Goal: Information Seeking & Learning: Learn about a topic

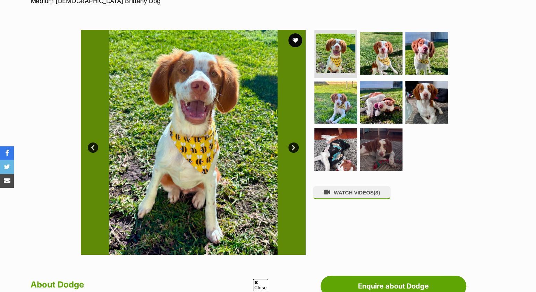
scroll to position [115, 0]
click at [294, 152] on link "Next" at bounding box center [293, 147] width 10 height 10
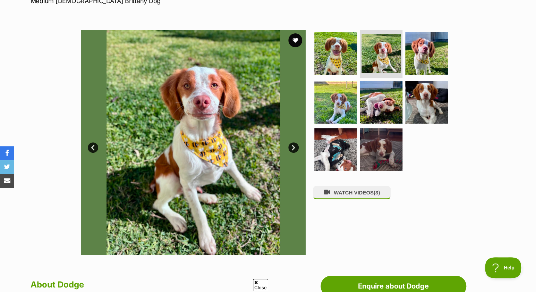
scroll to position [0, 0]
click at [294, 152] on link "Next" at bounding box center [293, 147] width 10 height 10
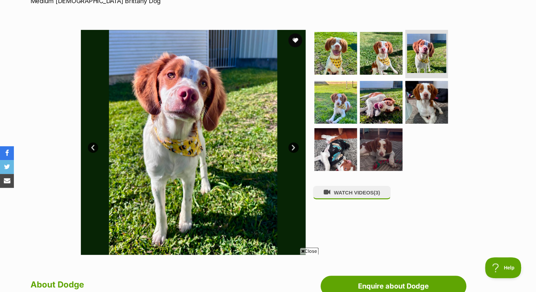
click at [294, 152] on link "Next" at bounding box center [293, 147] width 10 height 10
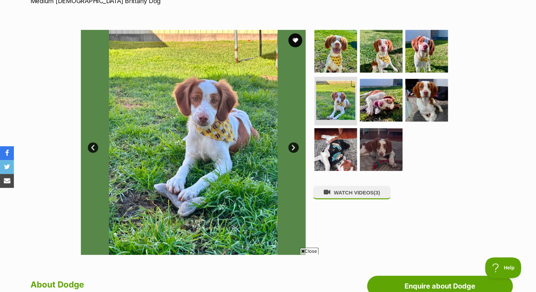
click at [294, 152] on link "Next" at bounding box center [293, 147] width 10 height 10
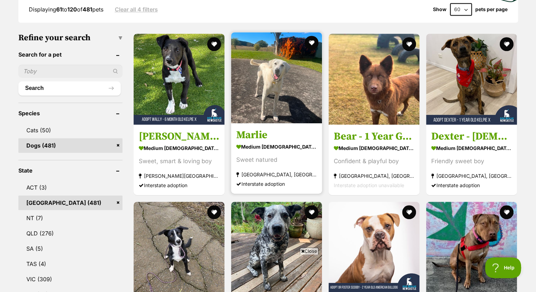
click at [273, 82] on img at bounding box center [276, 77] width 91 height 91
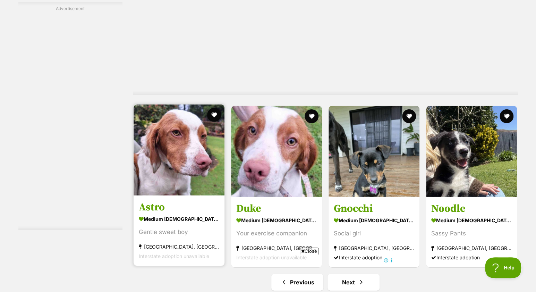
click at [186, 164] on img at bounding box center [179, 149] width 91 height 91
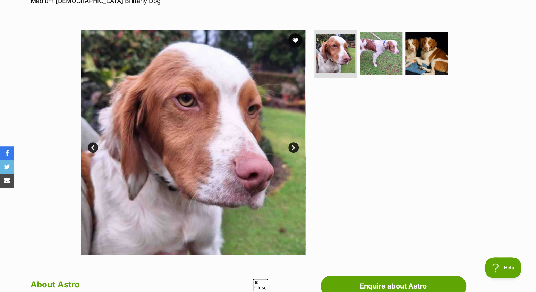
click at [292, 151] on link "Next" at bounding box center [293, 147] width 10 height 10
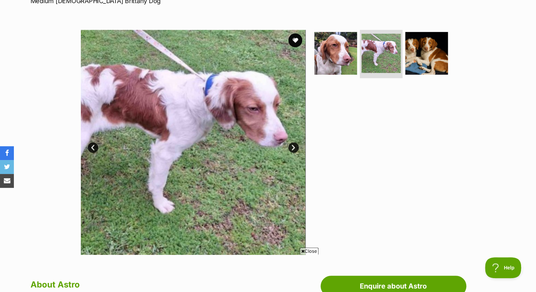
click at [292, 151] on link "Next" at bounding box center [293, 147] width 10 height 10
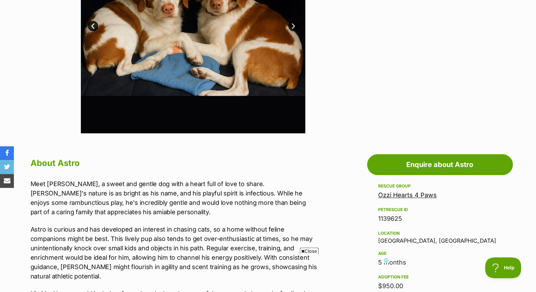
scroll to position [267, 0]
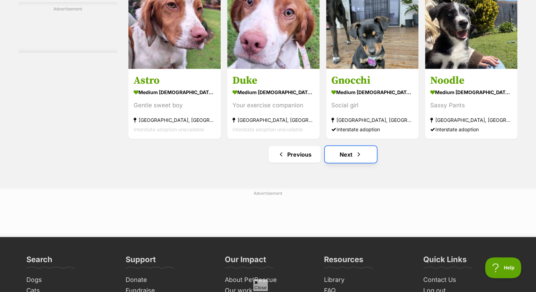
click at [351, 159] on link "Next" at bounding box center [351, 154] width 52 height 17
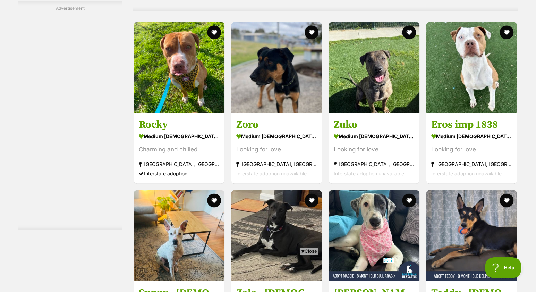
scroll to position [1794, 0]
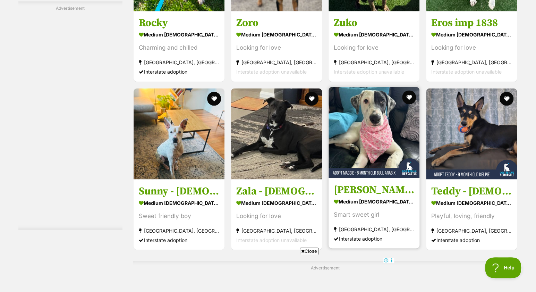
click at [380, 122] on img at bounding box center [374, 132] width 91 height 91
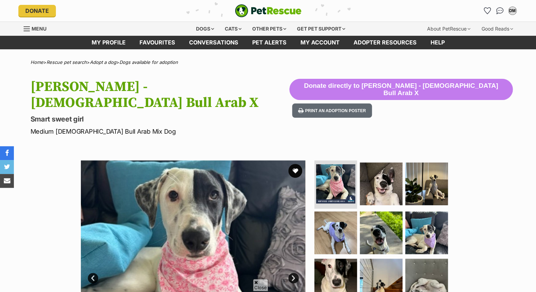
scroll to position [115, 0]
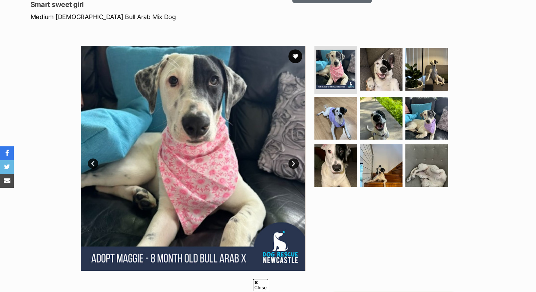
click at [292, 158] on link "Next" at bounding box center [293, 163] width 10 height 10
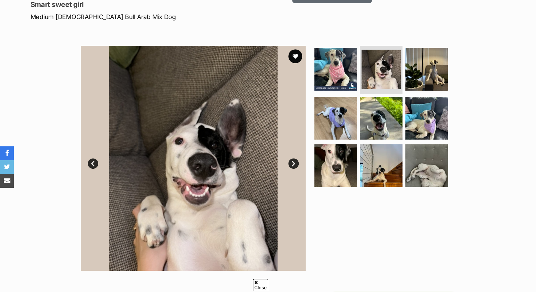
scroll to position [0, 0]
click at [292, 158] on link "Next" at bounding box center [293, 163] width 10 height 10
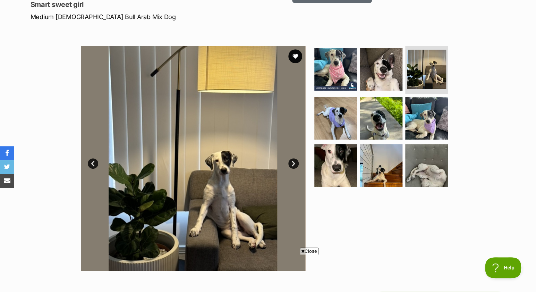
click at [292, 158] on link "Next" at bounding box center [293, 163] width 10 height 10
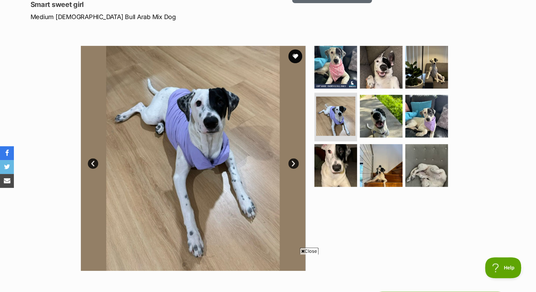
click at [292, 158] on link "Next" at bounding box center [293, 163] width 10 height 10
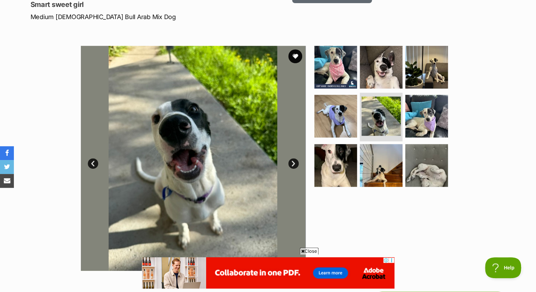
click at [292, 158] on link "Next" at bounding box center [293, 163] width 10 height 10
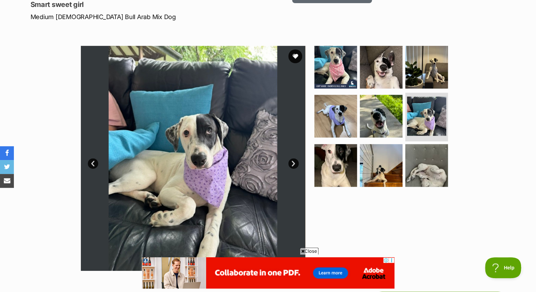
click at [292, 158] on link "Next" at bounding box center [293, 163] width 10 height 10
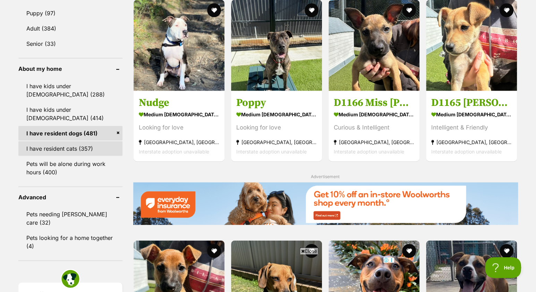
scroll to position [655, 0]
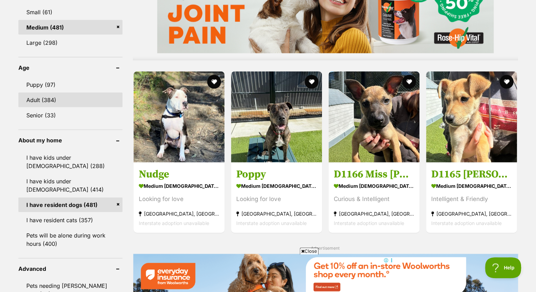
click at [51, 103] on link "Adult (384)" at bounding box center [70, 100] width 104 height 15
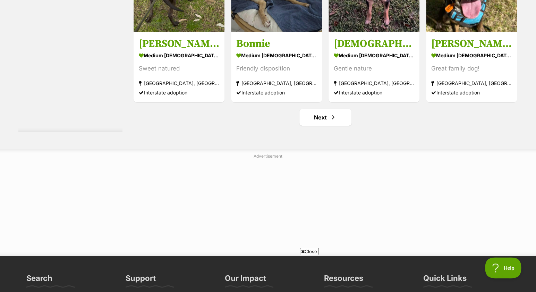
scroll to position [3741, 0]
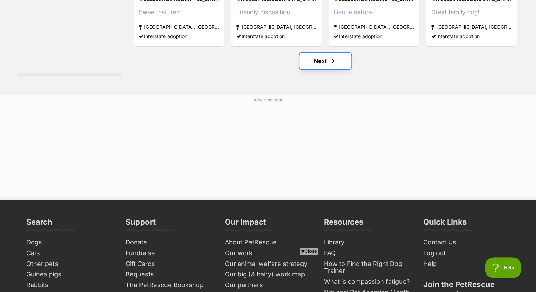
click at [324, 64] on link "Next" at bounding box center [325, 61] width 52 height 17
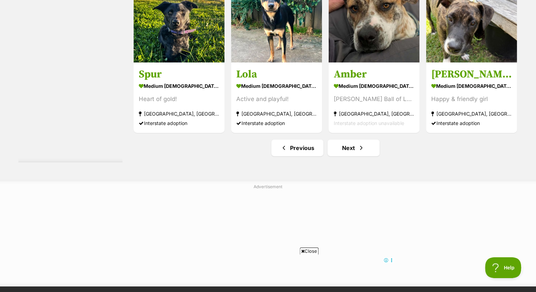
scroll to position [3665, 0]
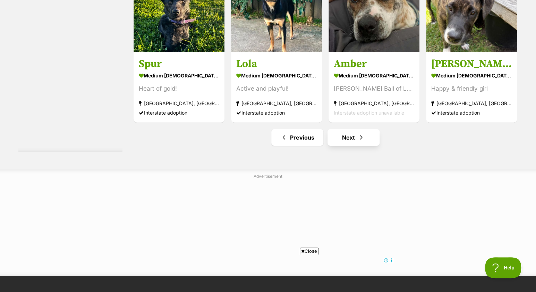
click at [351, 140] on link "Next" at bounding box center [354, 137] width 52 height 17
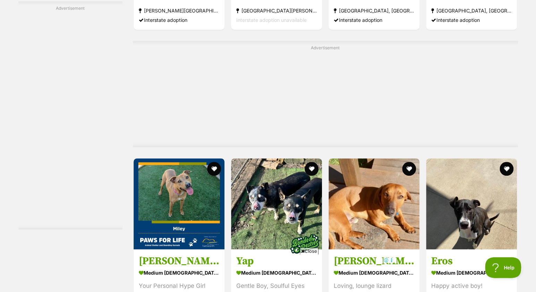
scroll to position [1641, 0]
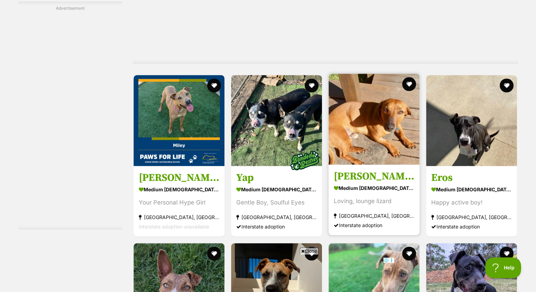
click at [377, 135] on img at bounding box center [374, 119] width 91 height 91
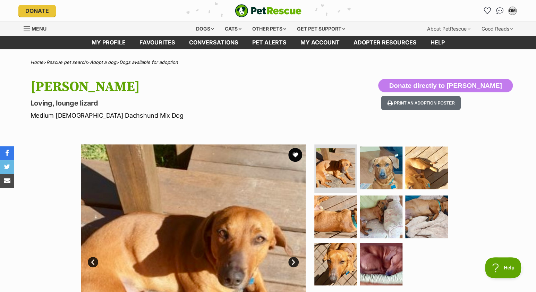
click at [292, 267] on link "Next" at bounding box center [293, 262] width 10 height 10
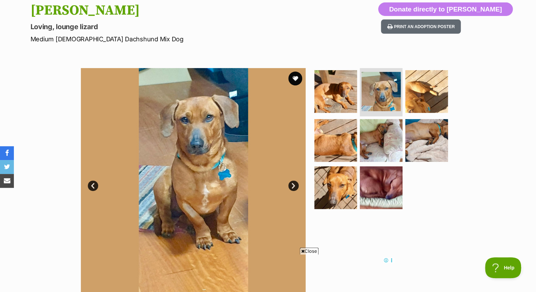
click at [293, 188] on link "Next" at bounding box center [293, 185] width 10 height 10
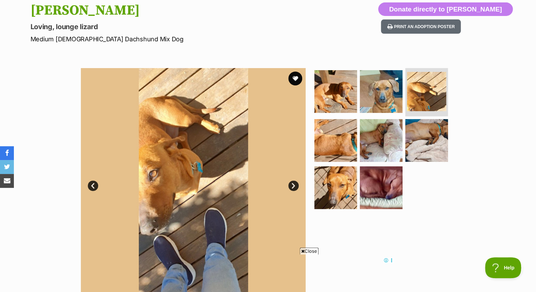
click at [293, 188] on link "Next" at bounding box center [293, 185] width 10 height 10
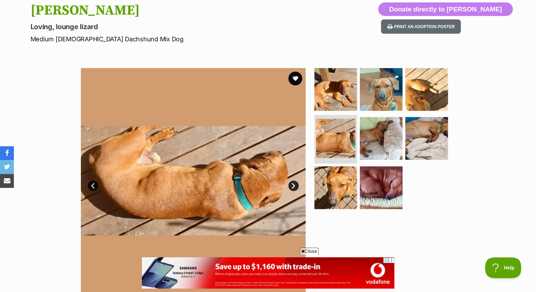
click at [293, 188] on link "Next" at bounding box center [293, 185] width 10 height 10
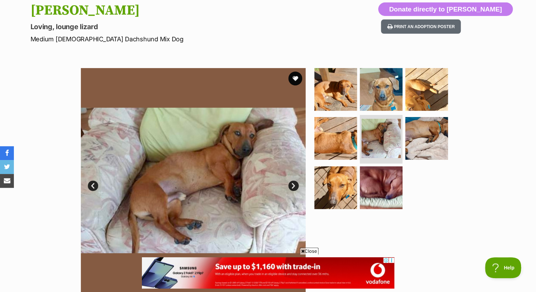
click at [293, 188] on link "Next" at bounding box center [293, 185] width 10 height 10
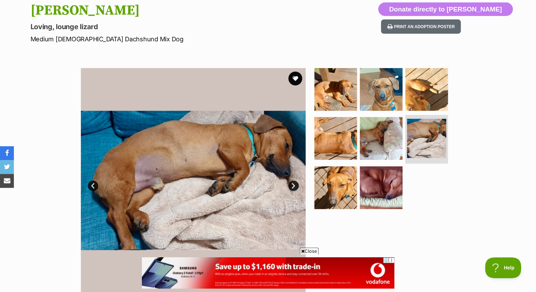
click at [293, 188] on link "Next" at bounding box center [293, 185] width 10 height 10
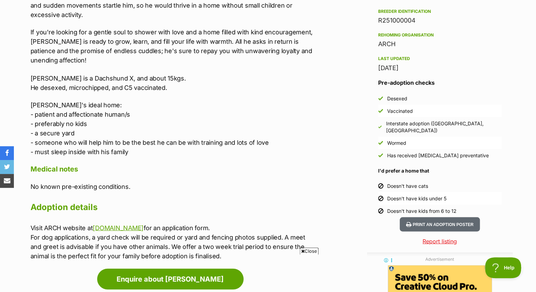
scroll to position [611, 0]
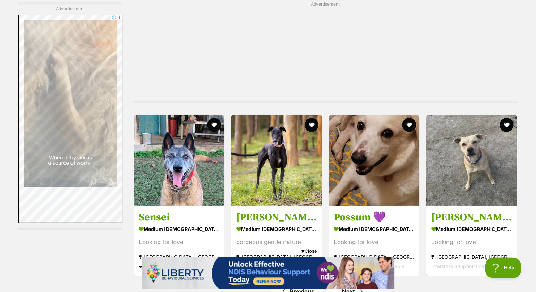
scroll to position [3556, 0]
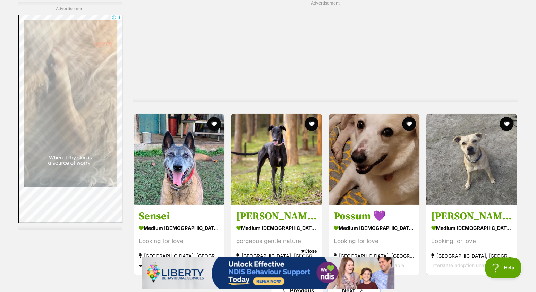
click at [353, 282] on link "Next" at bounding box center [354, 290] width 52 height 17
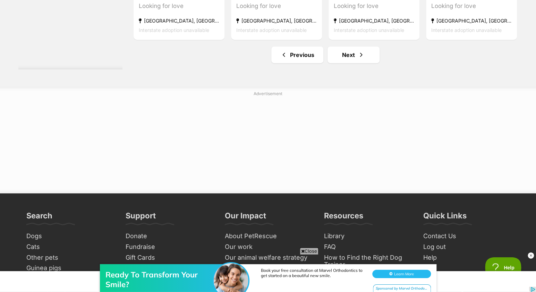
scroll to position [3703, 0]
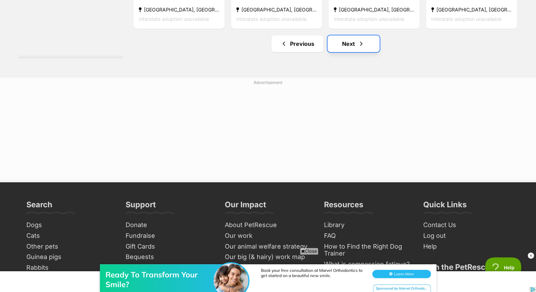
click at [350, 48] on link "Next" at bounding box center [354, 43] width 52 height 17
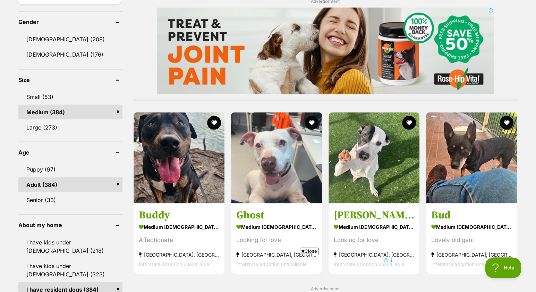
click at [118, 113] on link "Medium (384)" at bounding box center [70, 111] width 104 height 15
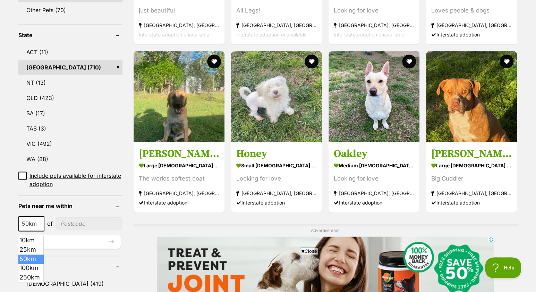
click at [39, 227] on span at bounding box center [40, 223] width 7 height 15
select select "250"
click at [77, 225] on input"] "postcode" at bounding box center [91, 223] width 64 height 13
type input"] "2318"
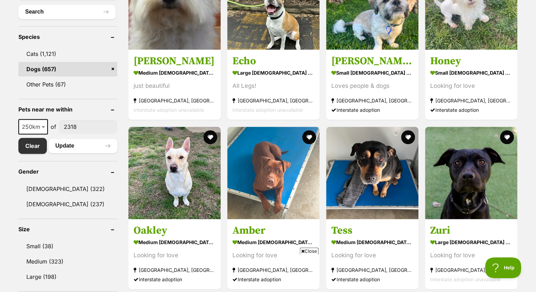
click at [42, 131] on span at bounding box center [44, 126] width 7 height 15
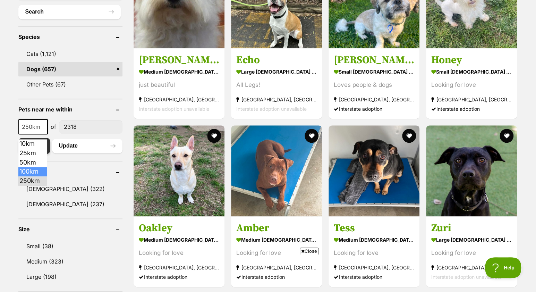
select select "100"
click at [87, 151] on button "Update" at bounding box center [86, 146] width 74 height 14
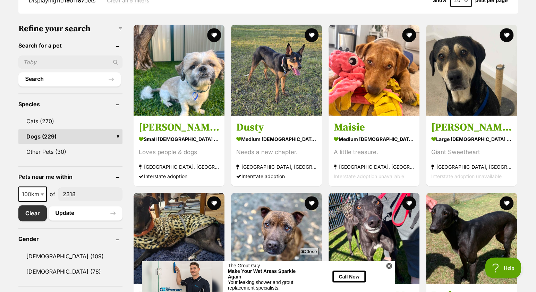
scroll to position [153, 0]
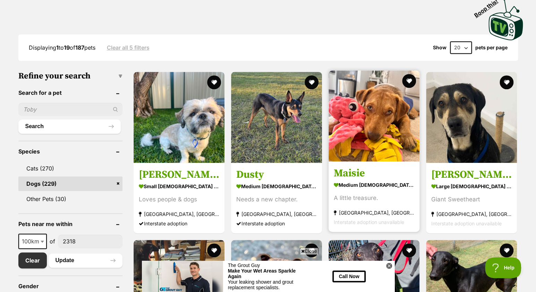
click at [388, 127] on img at bounding box center [374, 115] width 91 height 91
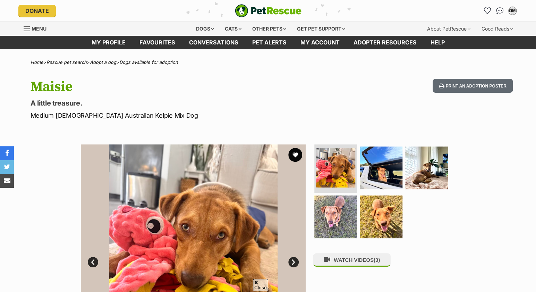
scroll to position [76, 0]
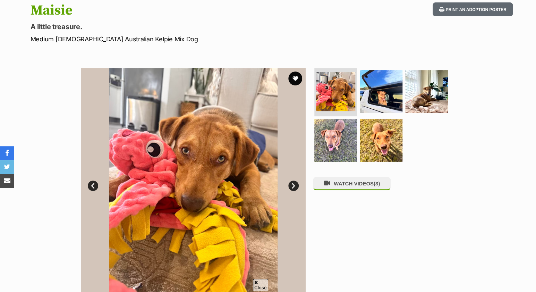
click at [294, 188] on link "Next" at bounding box center [293, 185] width 10 height 10
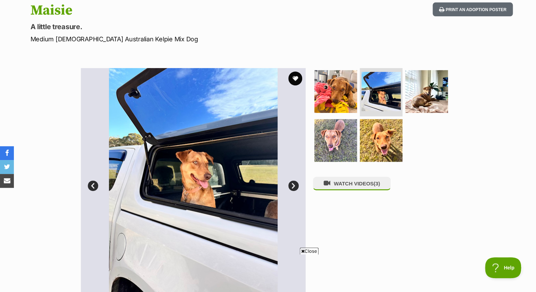
scroll to position [0, 0]
click at [294, 188] on link "Next" at bounding box center [293, 185] width 10 height 10
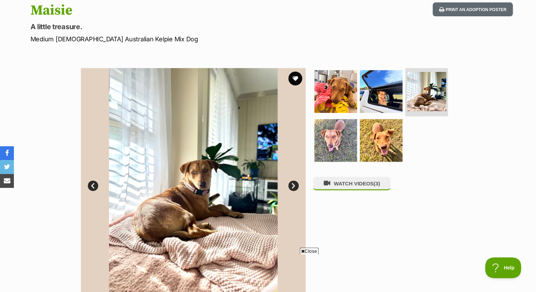
click at [294, 188] on link "Next" at bounding box center [293, 185] width 10 height 10
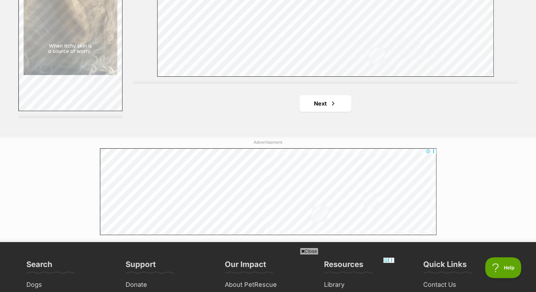
scroll to position [1298, 0]
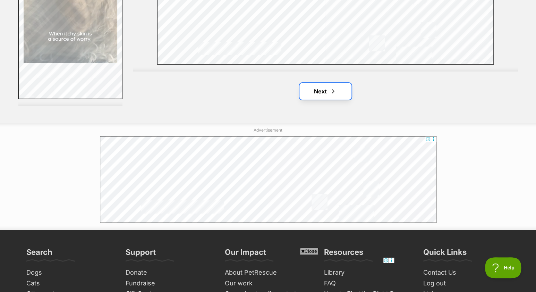
click at [328, 92] on link "Next" at bounding box center [325, 91] width 52 height 17
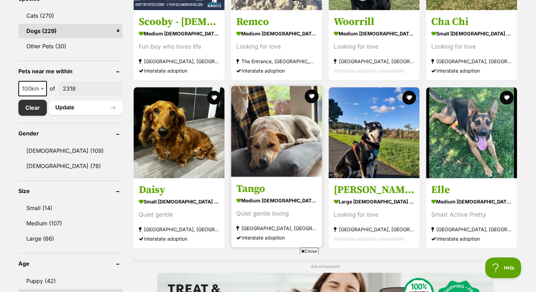
click at [265, 133] on img at bounding box center [276, 131] width 91 height 91
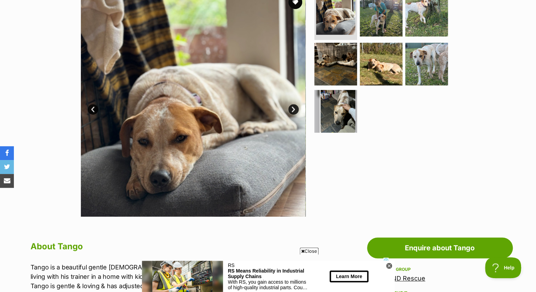
click at [293, 115] on link "Next" at bounding box center [293, 109] width 10 height 10
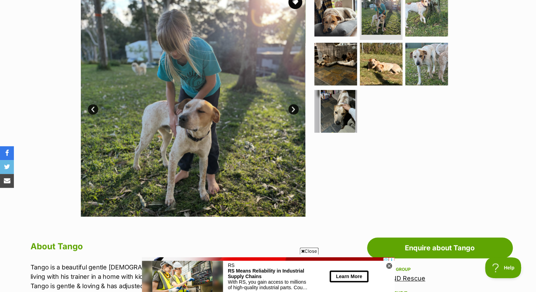
click at [293, 115] on link "Next" at bounding box center [293, 109] width 10 height 10
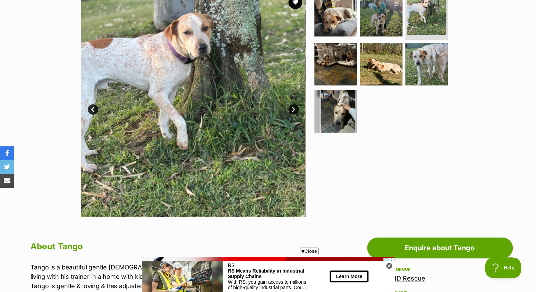
click at [293, 115] on link "Next" at bounding box center [293, 109] width 10 height 10
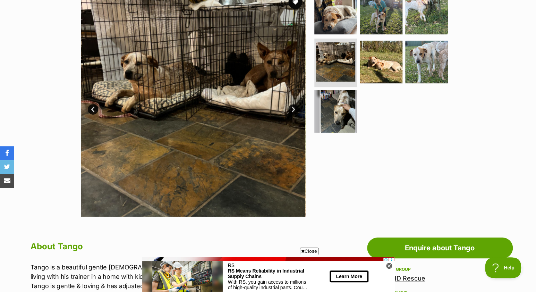
click at [293, 115] on link "Next" at bounding box center [293, 109] width 10 height 10
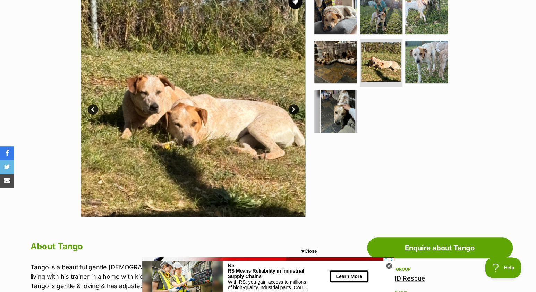
click at [293, 115] on link "Next" at bounding box center [293, 109] width 10 height 10
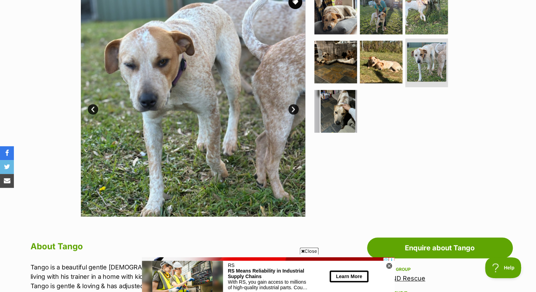
click at [293, 115] on link "Next" at bounding box center [293, 109] width 10 height 10
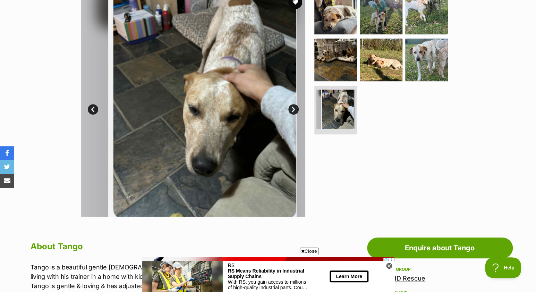
click at [293, 115] on link "Next" at bounding box center [293, 109] width 10 height 10
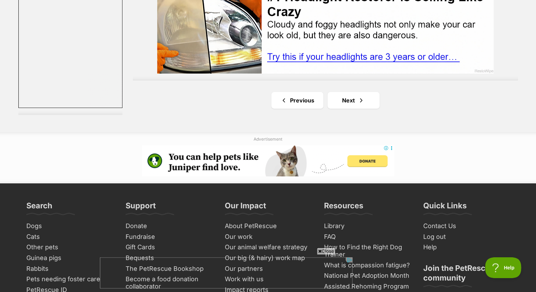
scroll to position [1290, 0]
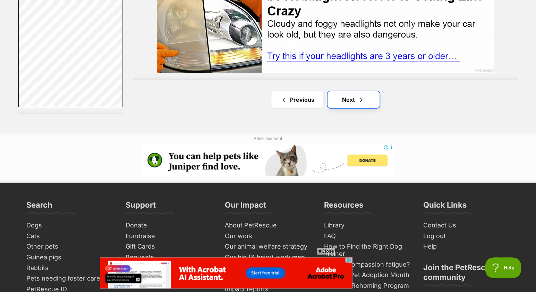
click at [363, 104] on span "Next page" at bounding box center [361, 99] width 7 height 8
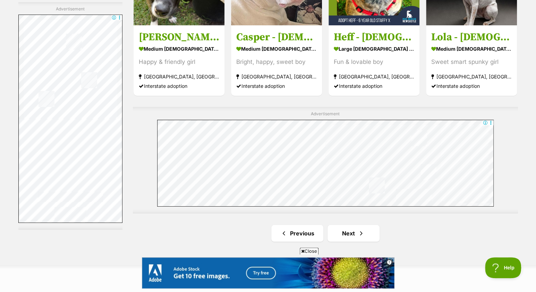
scroll to position [1298, 0]
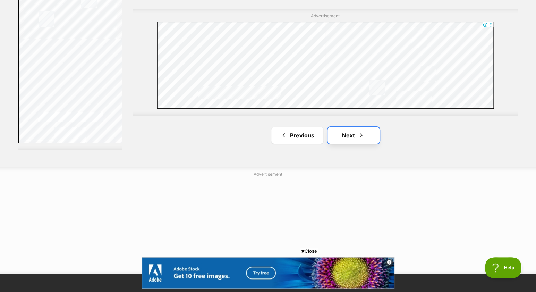
click at [360, 140] on span "Next page" at bounding box center [361, 135] width 7 height 8
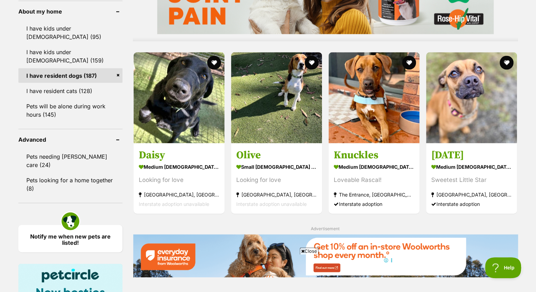
scroll to position [611, 0]
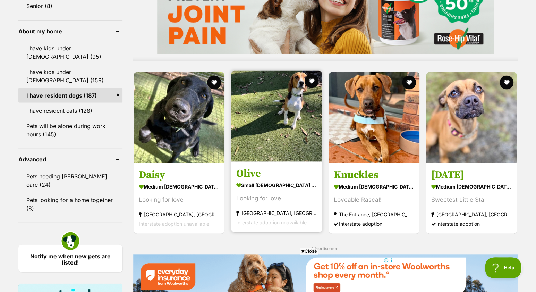
click at [302, 103] on img at bounding box center [276, 115] width 91 height 91
